Goal: Transaction & Acquisition: Book appointment/travel/reservation

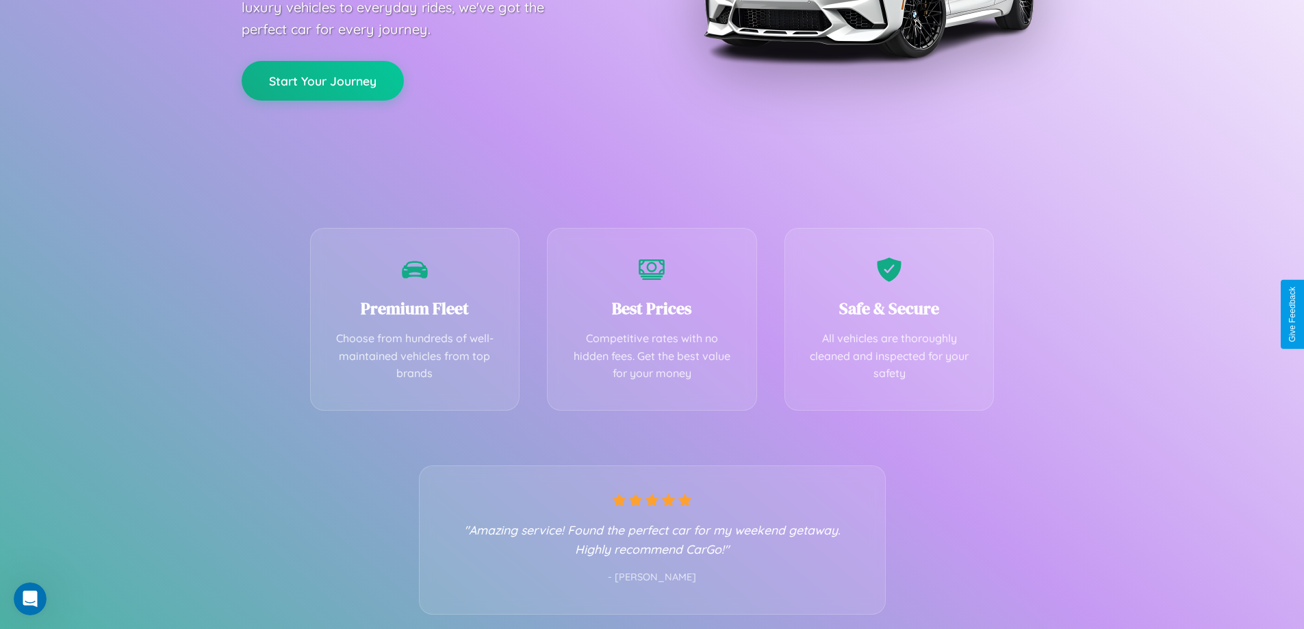
scroll to position [270, 0]
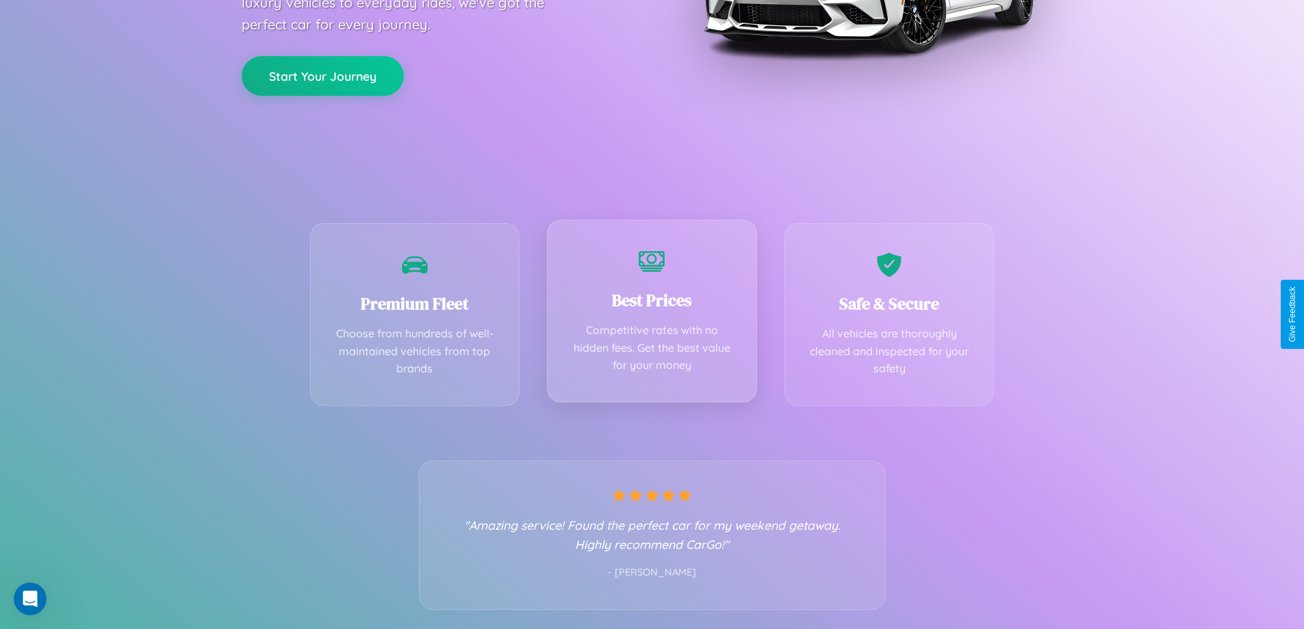
click at [652, 314] on div "Best Prices Competitive rates with no hidden fees. Get the best value for your …" at bounding box center [652, 311] width 210 height 183
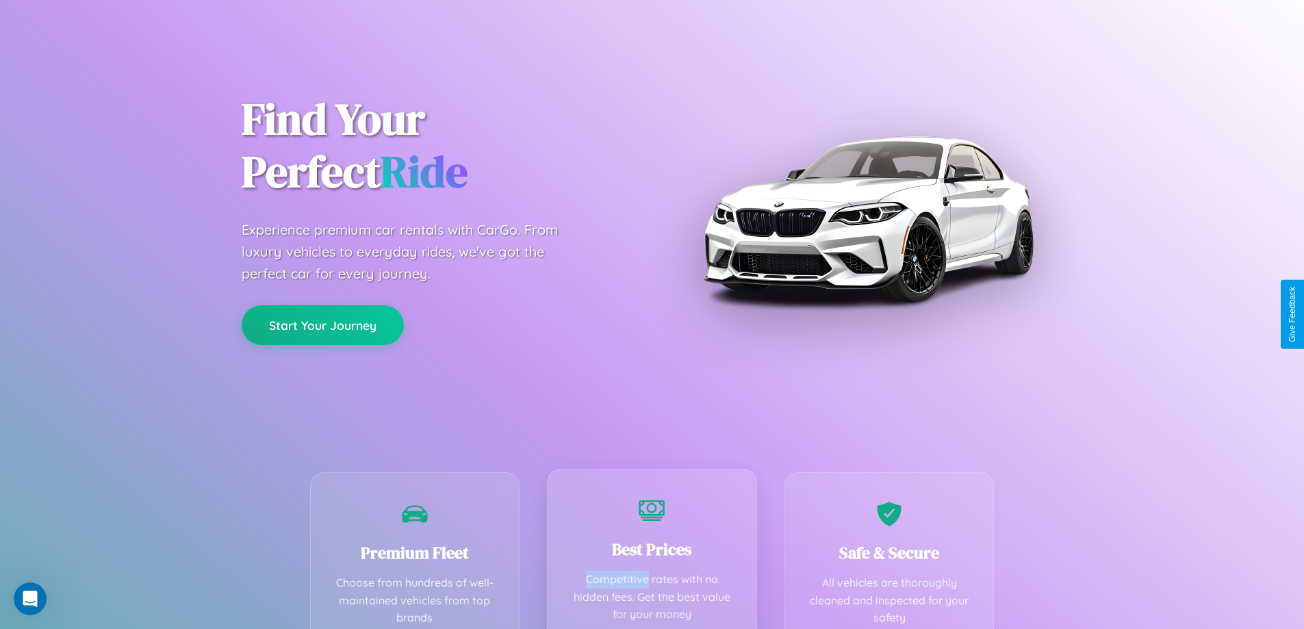
scroll to position [0, 0]
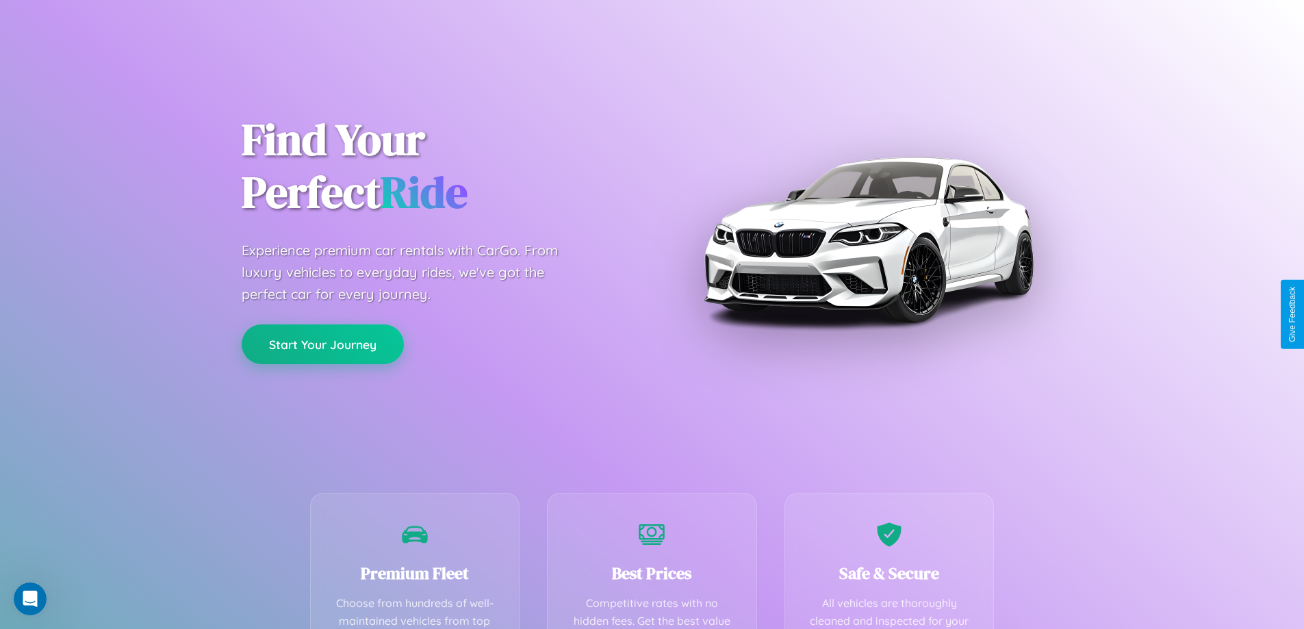
click at [322, 344] on button "Start Your Journey" at bounding box center [323, 345] width 162 height 40
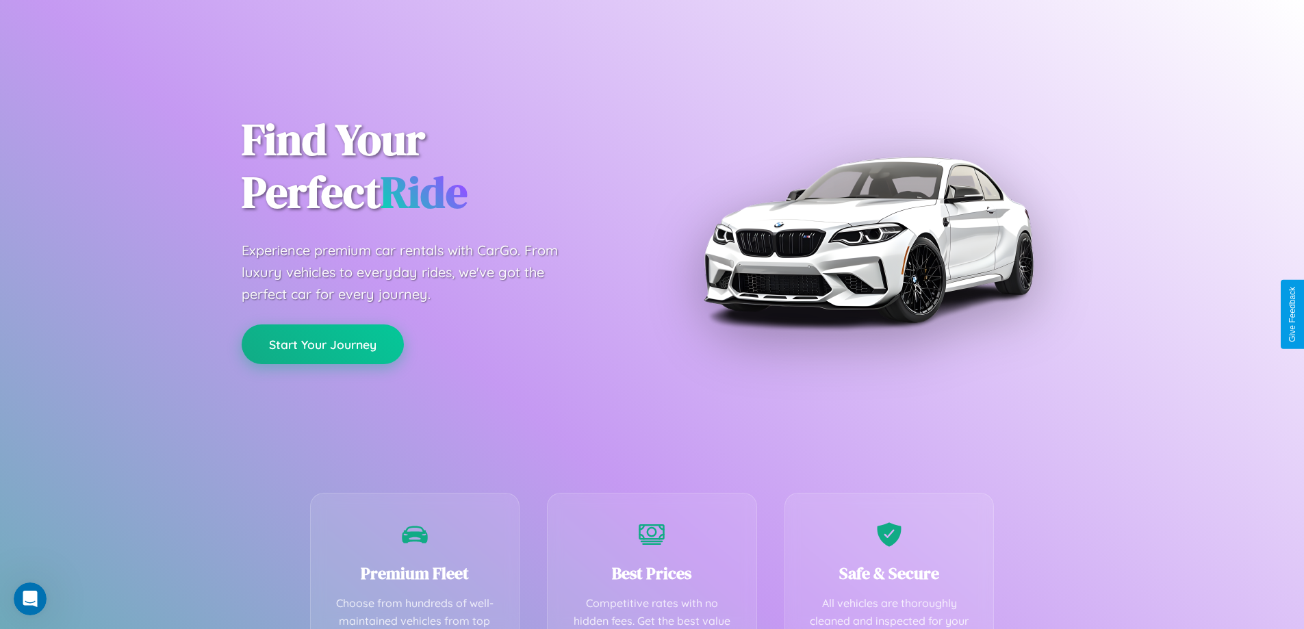
click at [322, 344] on button "Start Your Journey" at bounding box center [323, 345] width 162 height 40
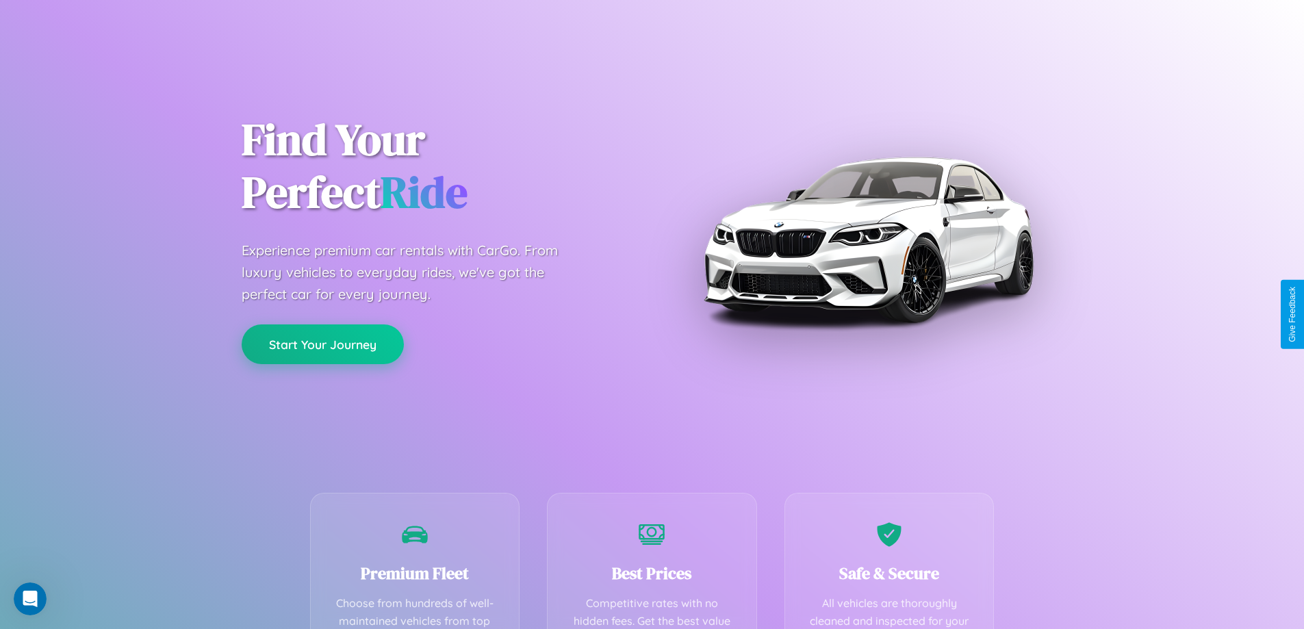
click at [322, 344] on button "Start Your Journey" at bounding box center [323, 345] width 162 height 40
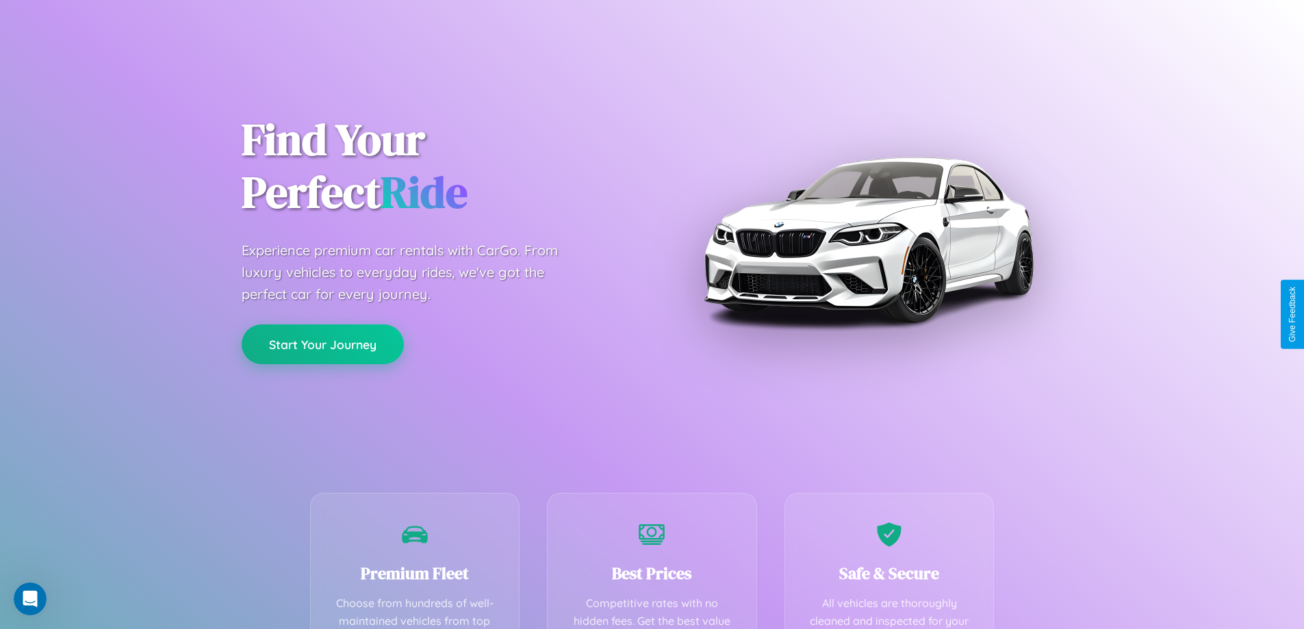
click at [322, 344] on button "Start Your Journey" at bounding box center [323, 345] width 162 height 40
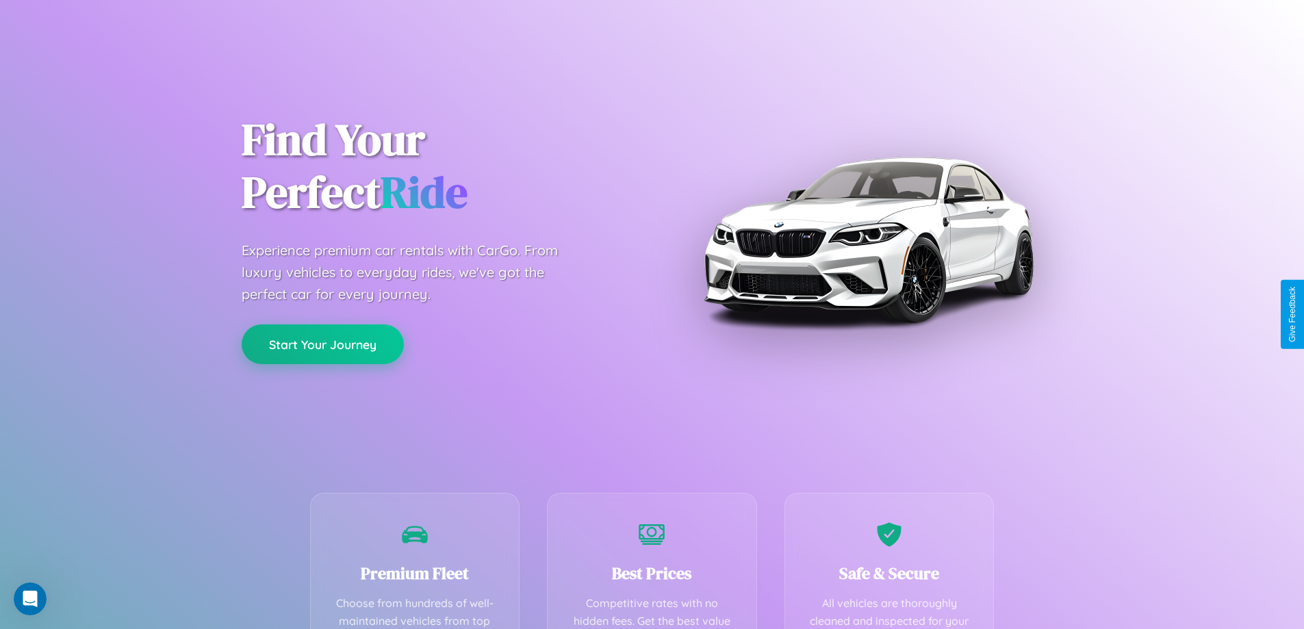
click at [322, 344] on button "Start Your Journey" at bounding box center [323, 345] width 162 height 40
